Goal: Information Seeking & Learning: Learn about a topic

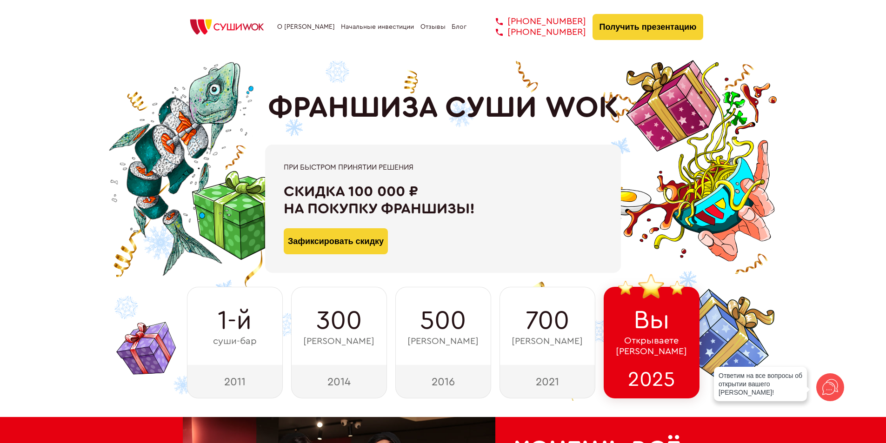
click at [358, 23] on link "Начальные инвестиции" at bounding box center [377, 26] width 73 height 7
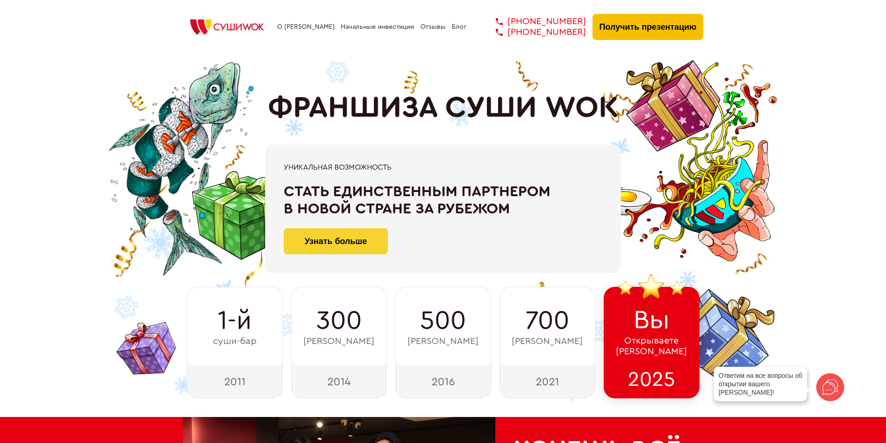
click at [615, 21] on button "Получить презентацию" at bounding box center [647, 27] width 111 height 26
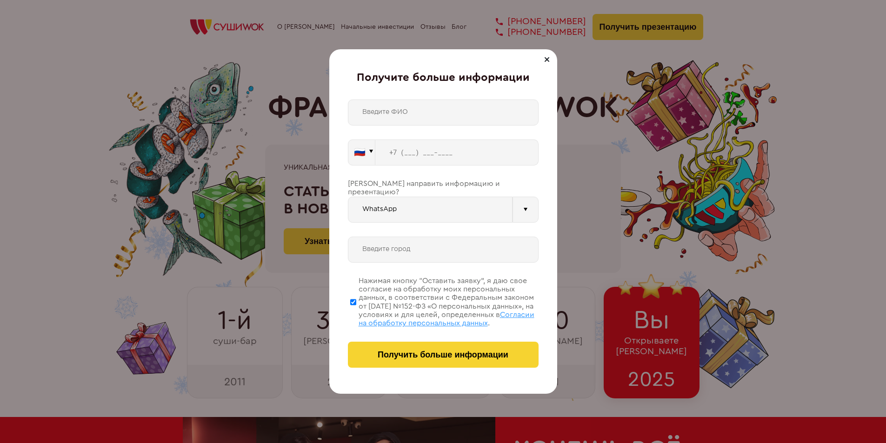
click at [233, 77] on div "Получите больше информации 🇷🇺 🇹🇷 🇧🇾 🇰🇬 🇰🇿 🇦🇿 🇦🇲 🇷🇺" at bounding box center [443, 221] width 886 height 443
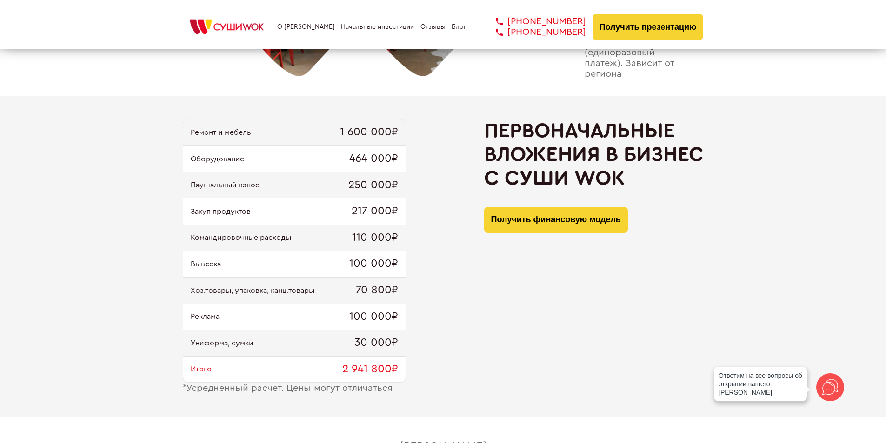
scroll to position [897, 0]
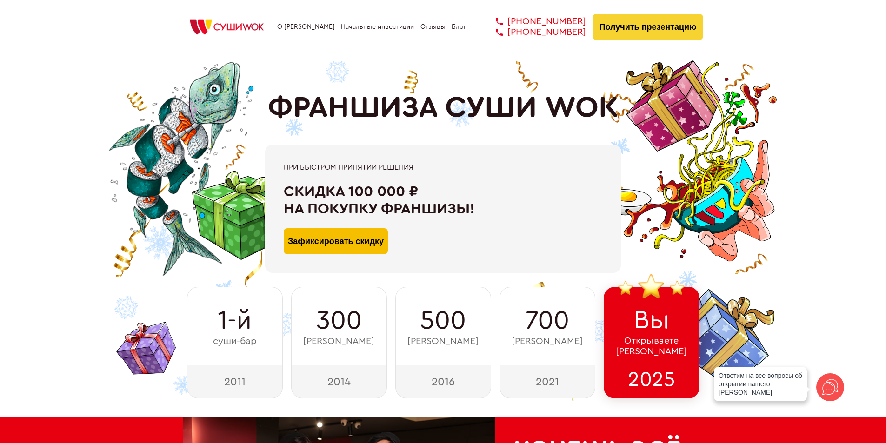
click at [357, 245] on button "Зафиксировать скидку" at bounding box center [336, 241] width 104 height 26
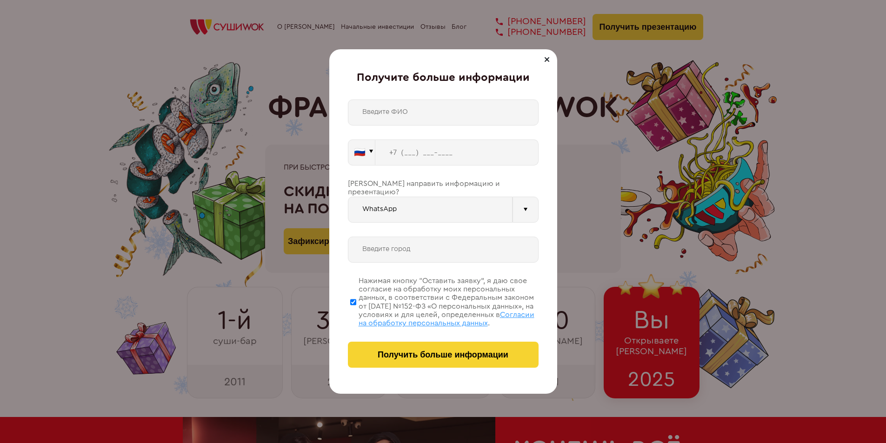
click at [661, 187] on div "Получите больше информации 🇷🇺 🇹🇷 🇧🇾 🇰🇬 🇰🇿 🇦🇿 🇦🇲 🇷🇺" at bounding box center [443, 221] width 886 height 443
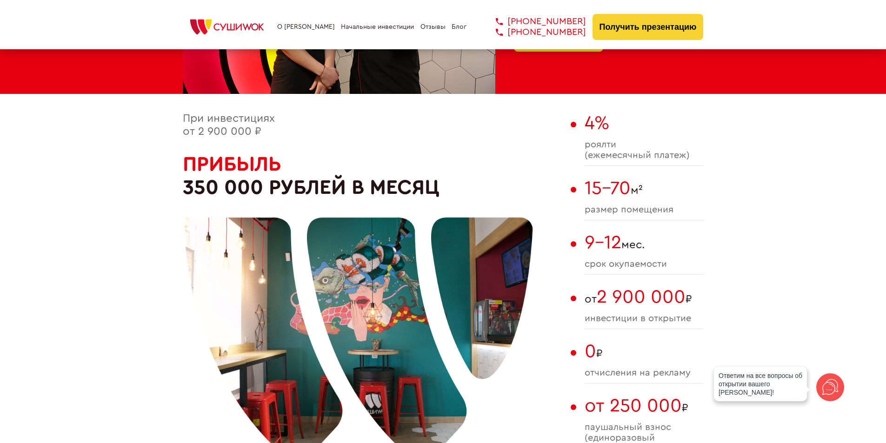
scroll to position [511, 0]
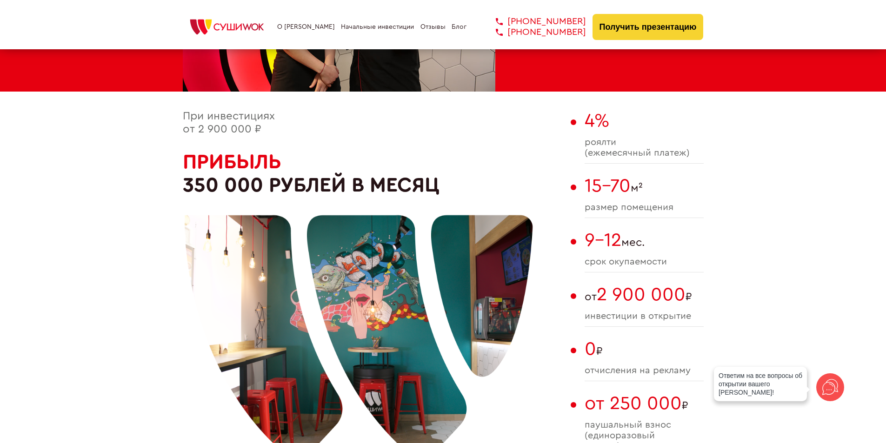
click at [297, 28] on link "О [PERSON_NAME]" at bounding box center [306, 26] width 58 height 7
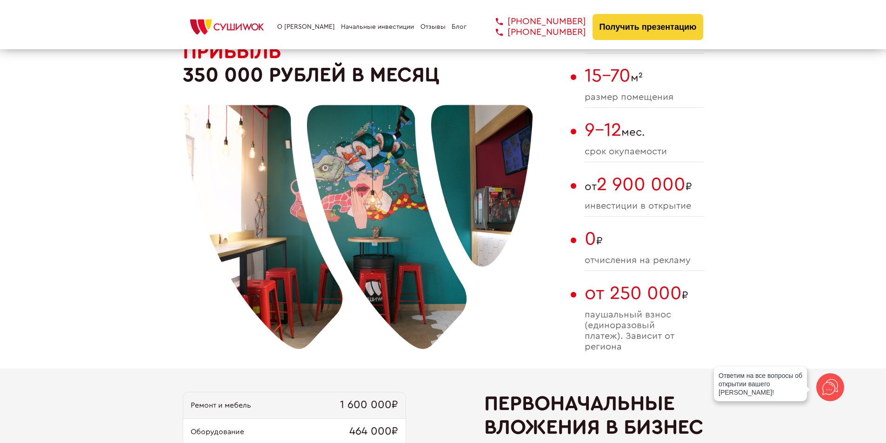
click at [364, 24] on link "Начальные инвестиции" at bounding box center [377, 26] width 73 height 7
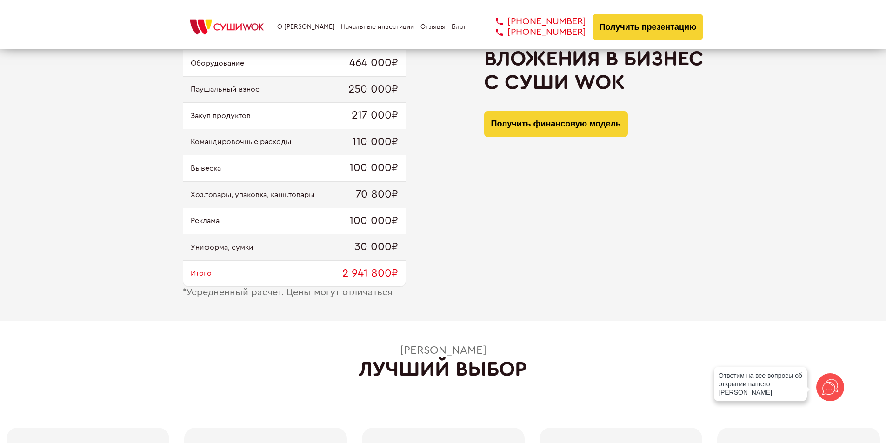
click at [427, 26] on link "Отзывы" at bounding box center [432, 26] width 25 height 7
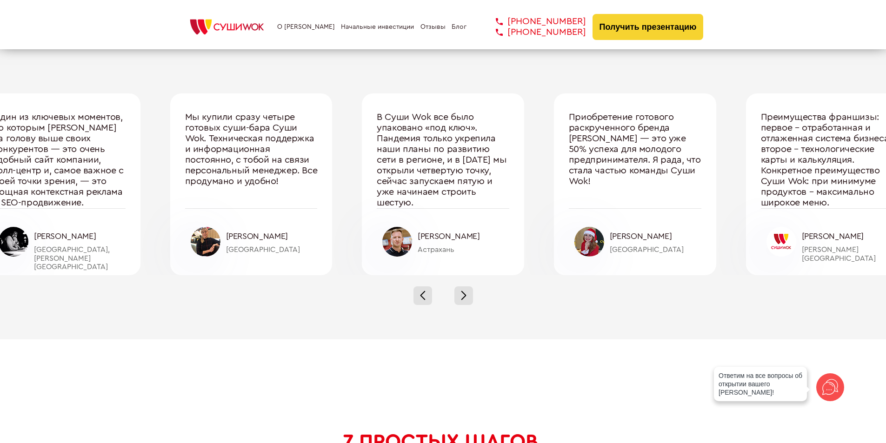
click at [461, 26] on link "Блог" at bounding box center [458, 26] width 15 height 7
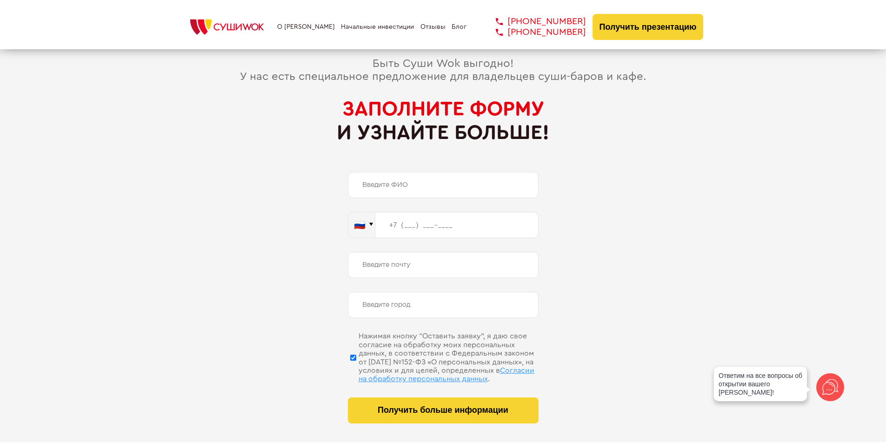
scroll to position [4316, 0]
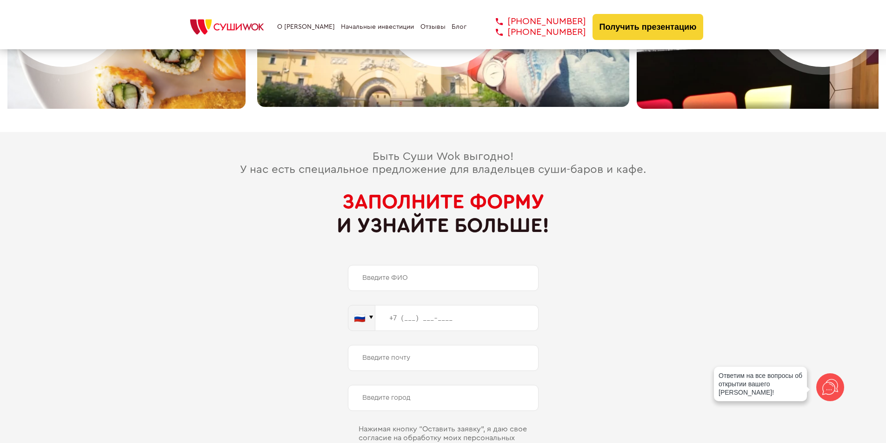
click at [421, 164] on span "Быть Суши Wok выгодно! У нас есть специальное предложение для владельцев суши-б…" at bounding box center [443, 163] width 406 height 24
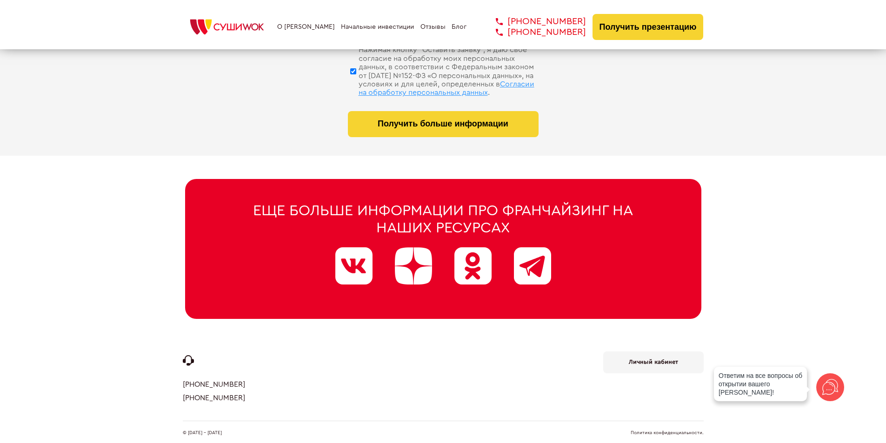
click at [423, 26] on link "Отзывы" at bounding box center [432, 26] width 25 height 7
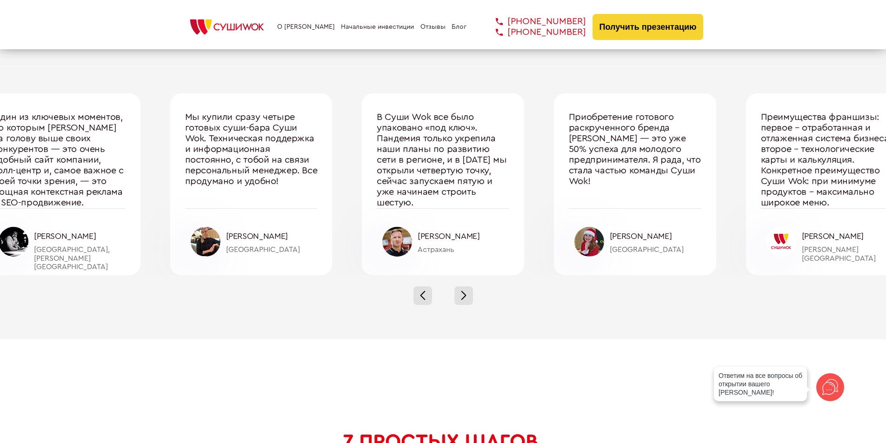
click at [384, 23] on link "Начальные инвестиции" at bounding box center [377, 26] width 73 height 7
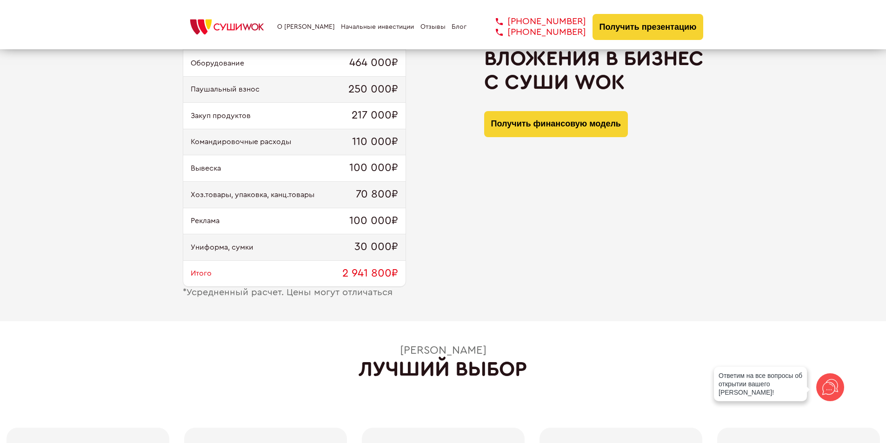
click at [306, 29] on link "О [PERSON_NAME]" at bounding box center [306, 26] width 58 height 7
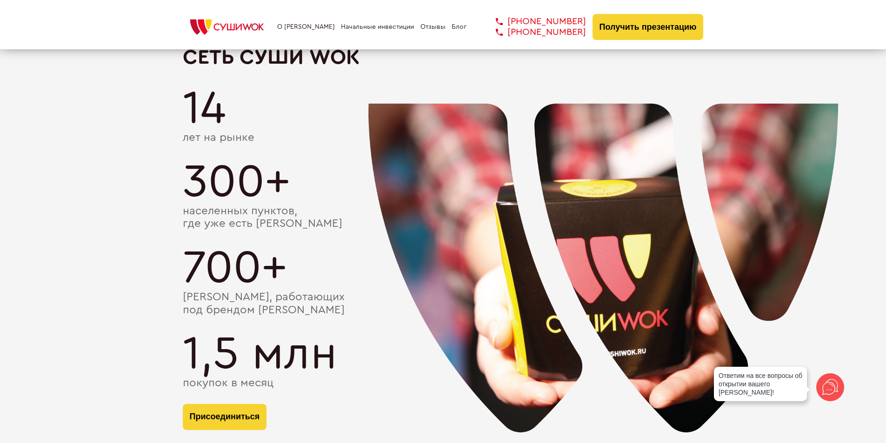
scroll to position [1580, 0]
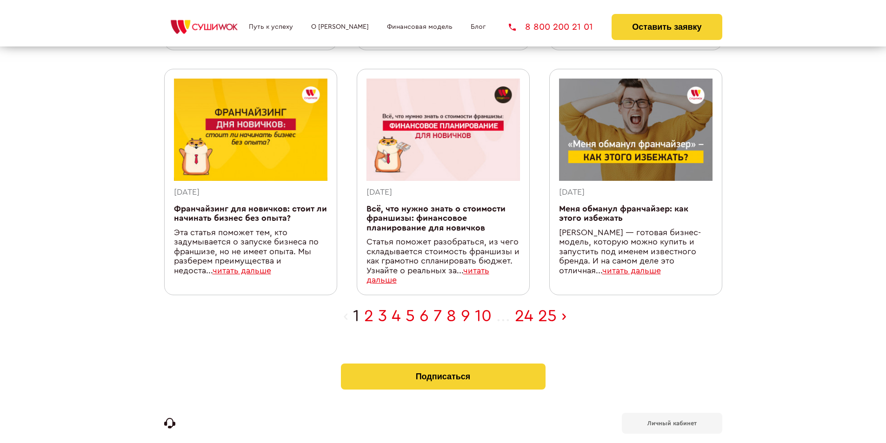
scroll to position [790, 0]
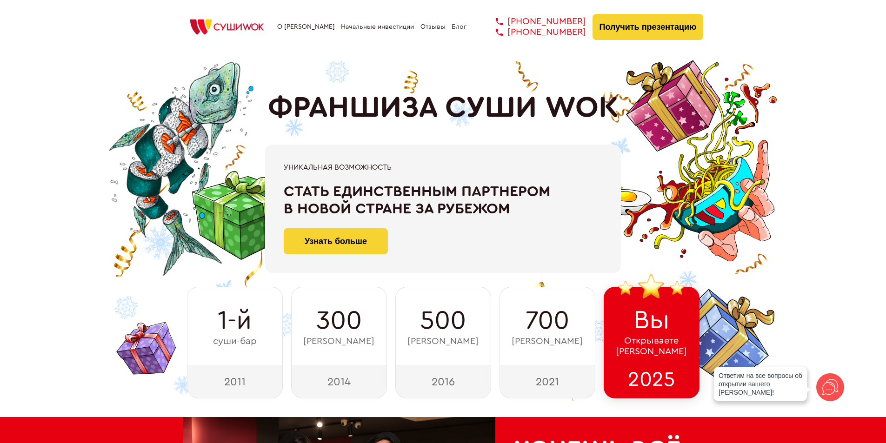
click at [375, 31] on link "Начальные инвестиции" at bounding box center [377, 26] width 73 height 7
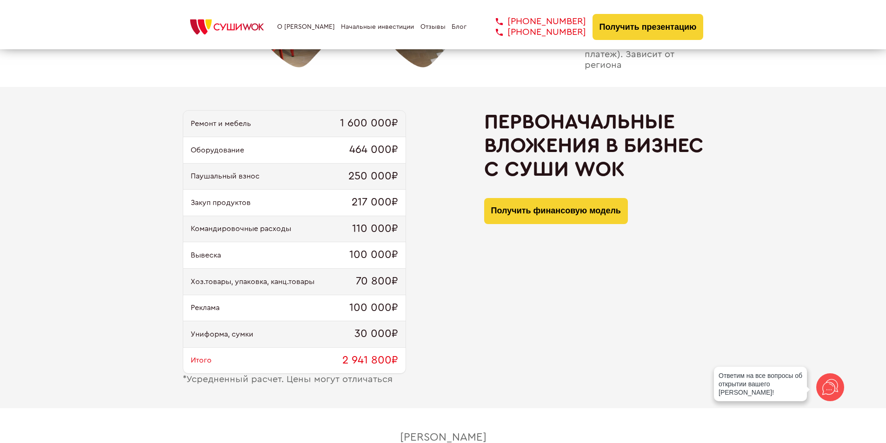
scroll to position [897, 0]
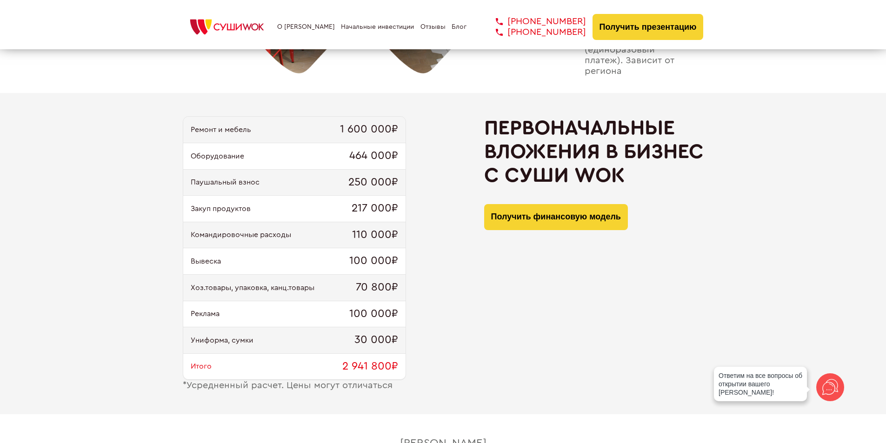
drag, startPoint x: 485, startPoint y: 126, endPoint x: 625, endPoint y: 170, distance: 147.0
click at [625, 170] on h2 "Первоначальные вложения в бизнес с [PERSON_NAME]" at bounding box center [593, 151] width 219 height 71
copy h2 "Первоначальные вложения в бизнес с [PERSON_NAME]"
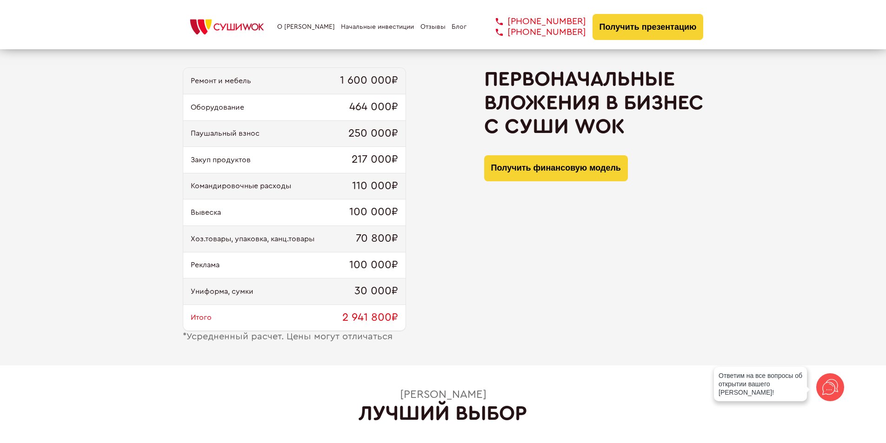
scroll to position [930, 0]
